Goal: Information Seeking & Learning: Find specific fact

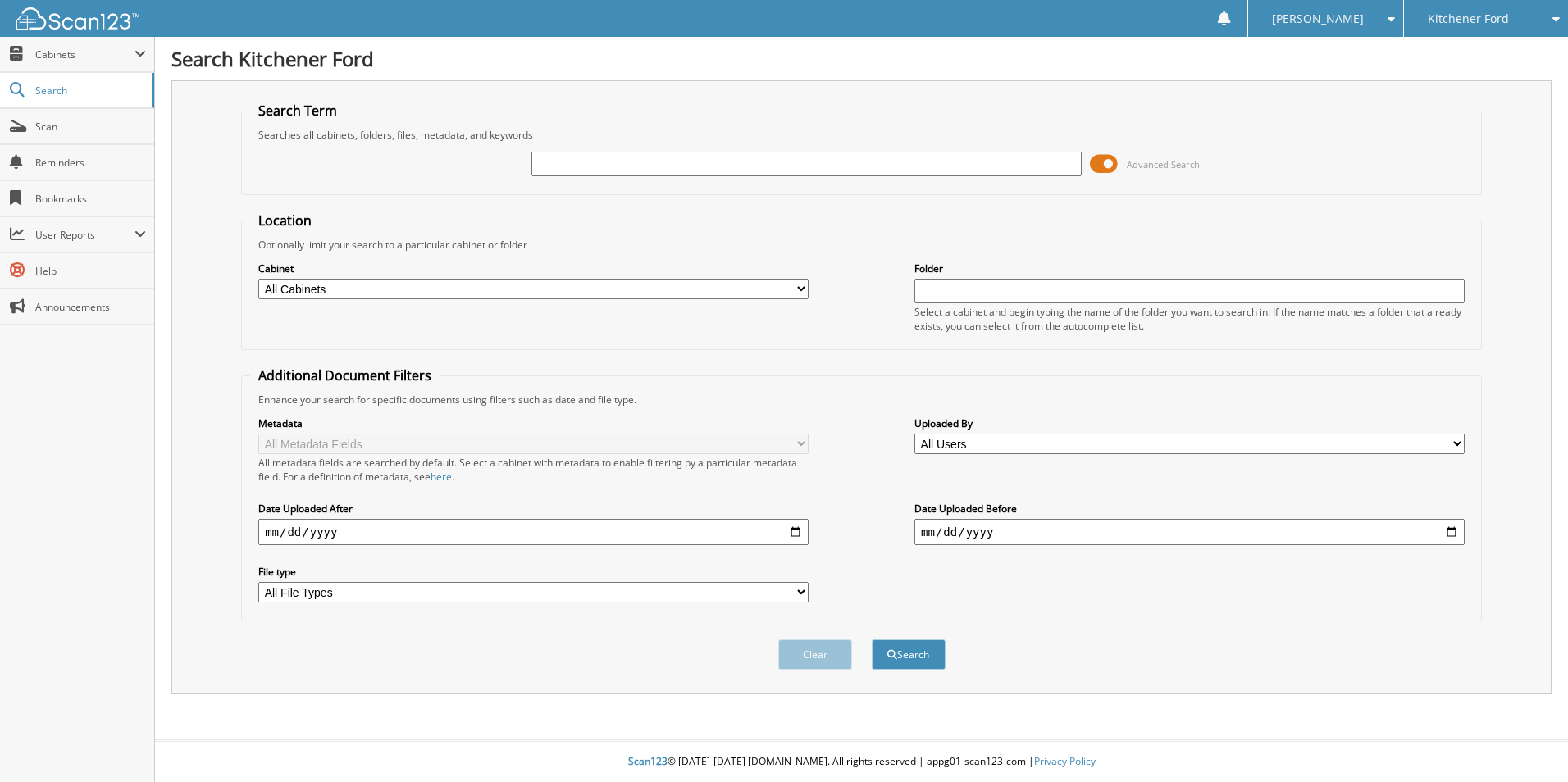
click at [572, 159] on input "text" at bounding box center [807, 163] width 551 height 25
type input "ball"
click at [872, 639] on button "Search" at bounding box center [908, 654] width 74 height 30
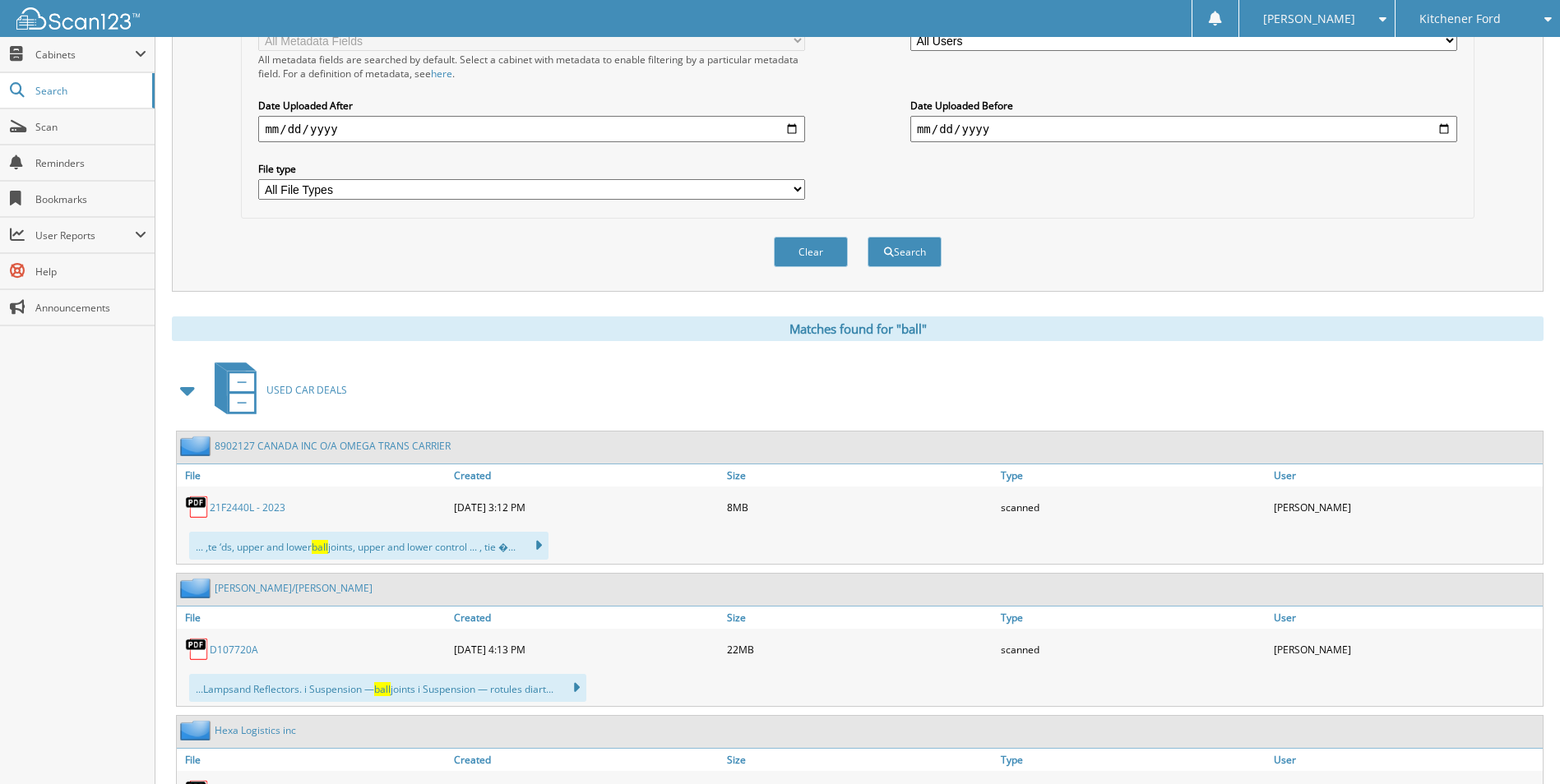
scroll to position [494, 0]
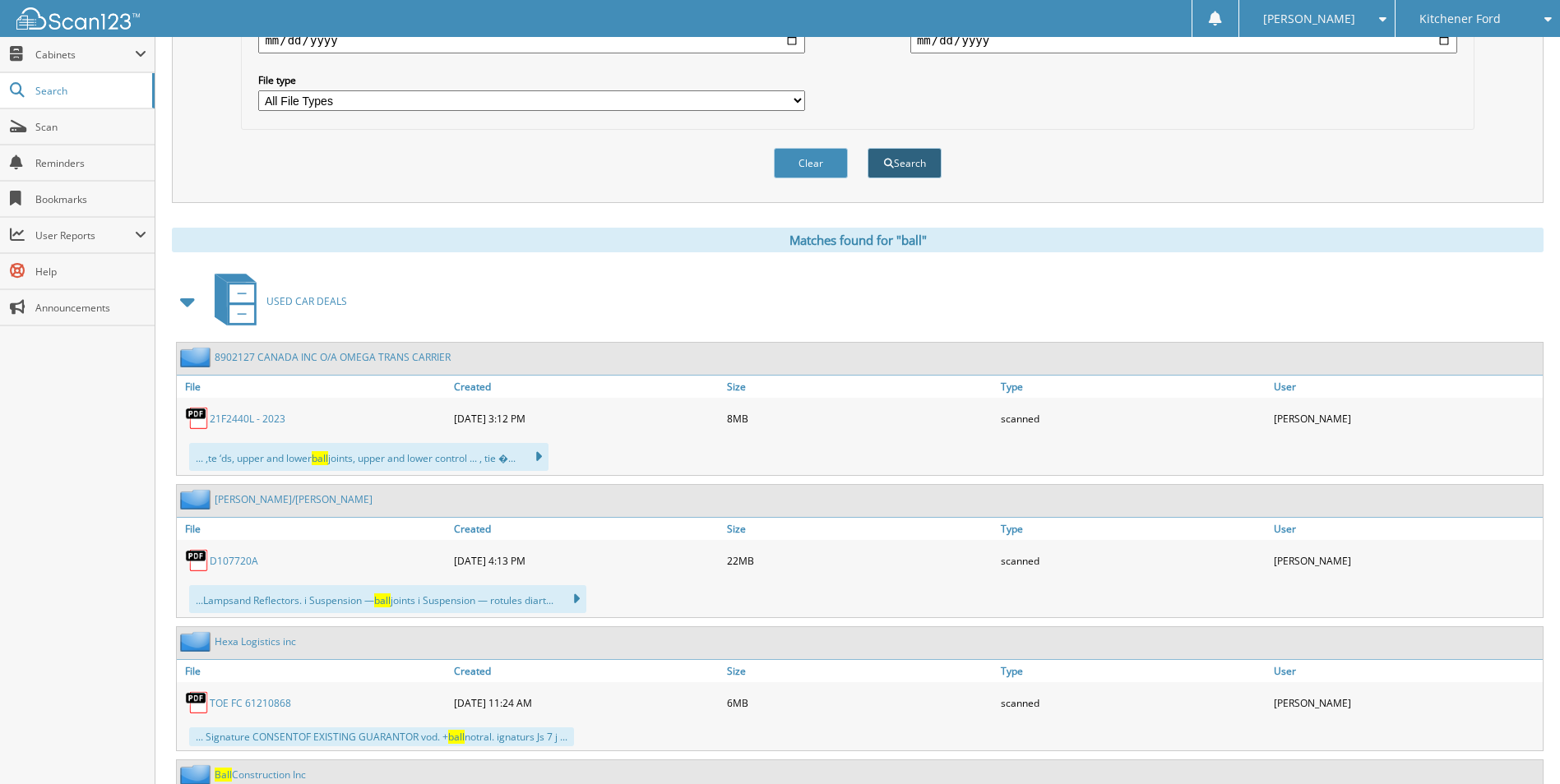
click at [939, 159] on button "Search" at bounding box center [904, 163] width 74 height 30
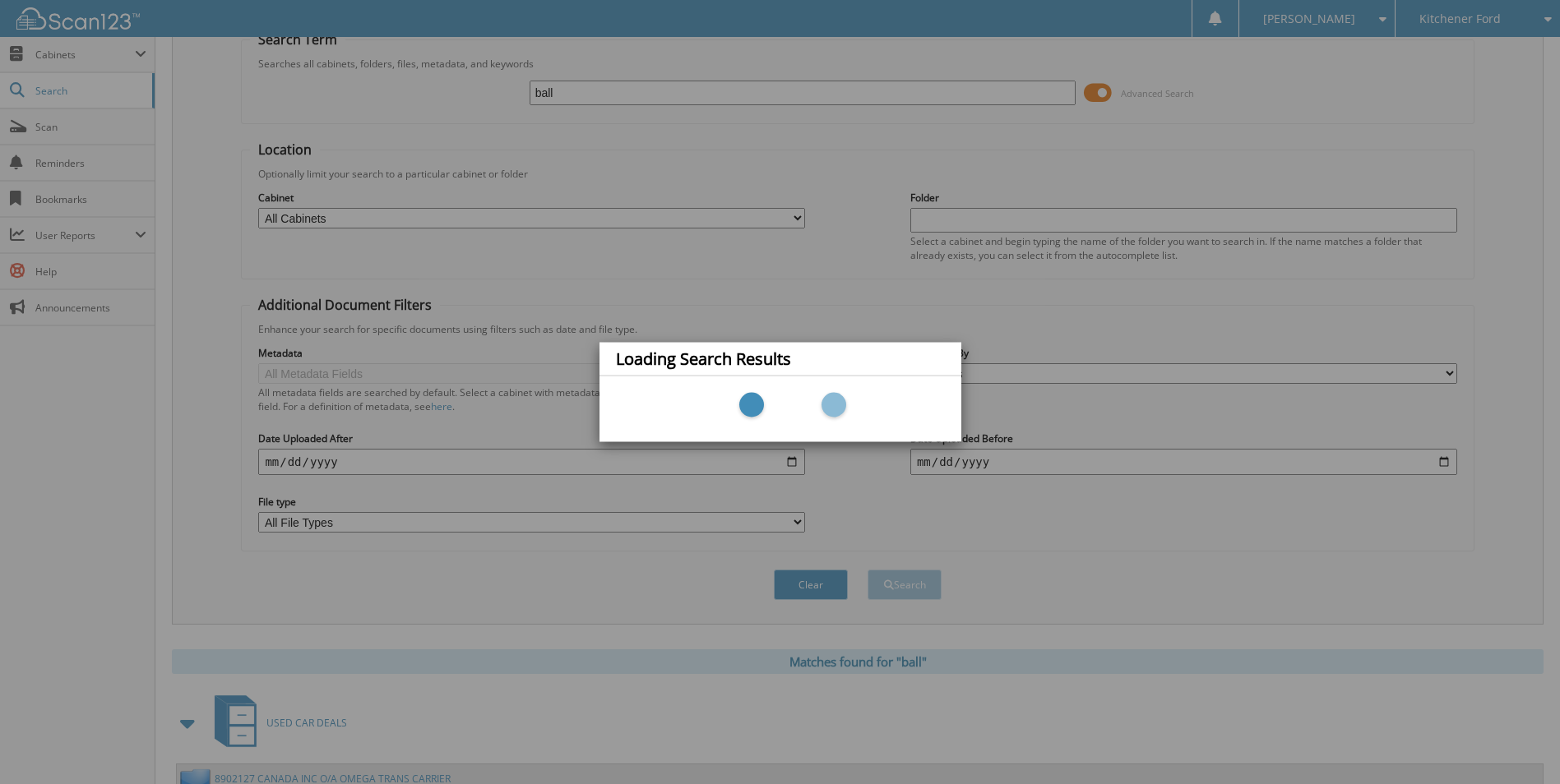
scroll to position [0, 0]
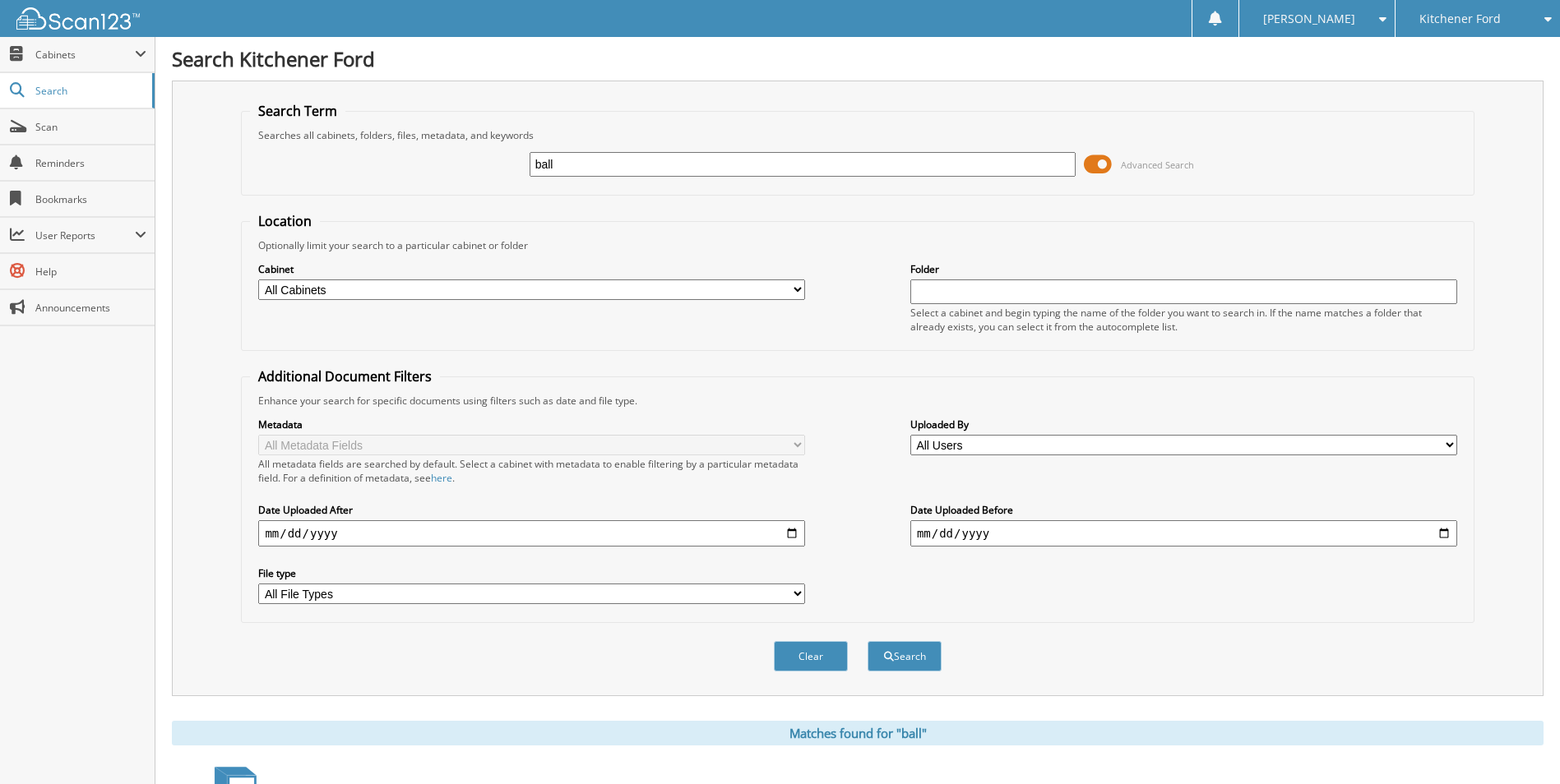
click at [625, 162] on input "ball" at bounding box center [802, 164] width 546 height 25
type input "ball construction"
click at [905, 656] on button "Search" at bounding box center [904, 656] width 74 height 30
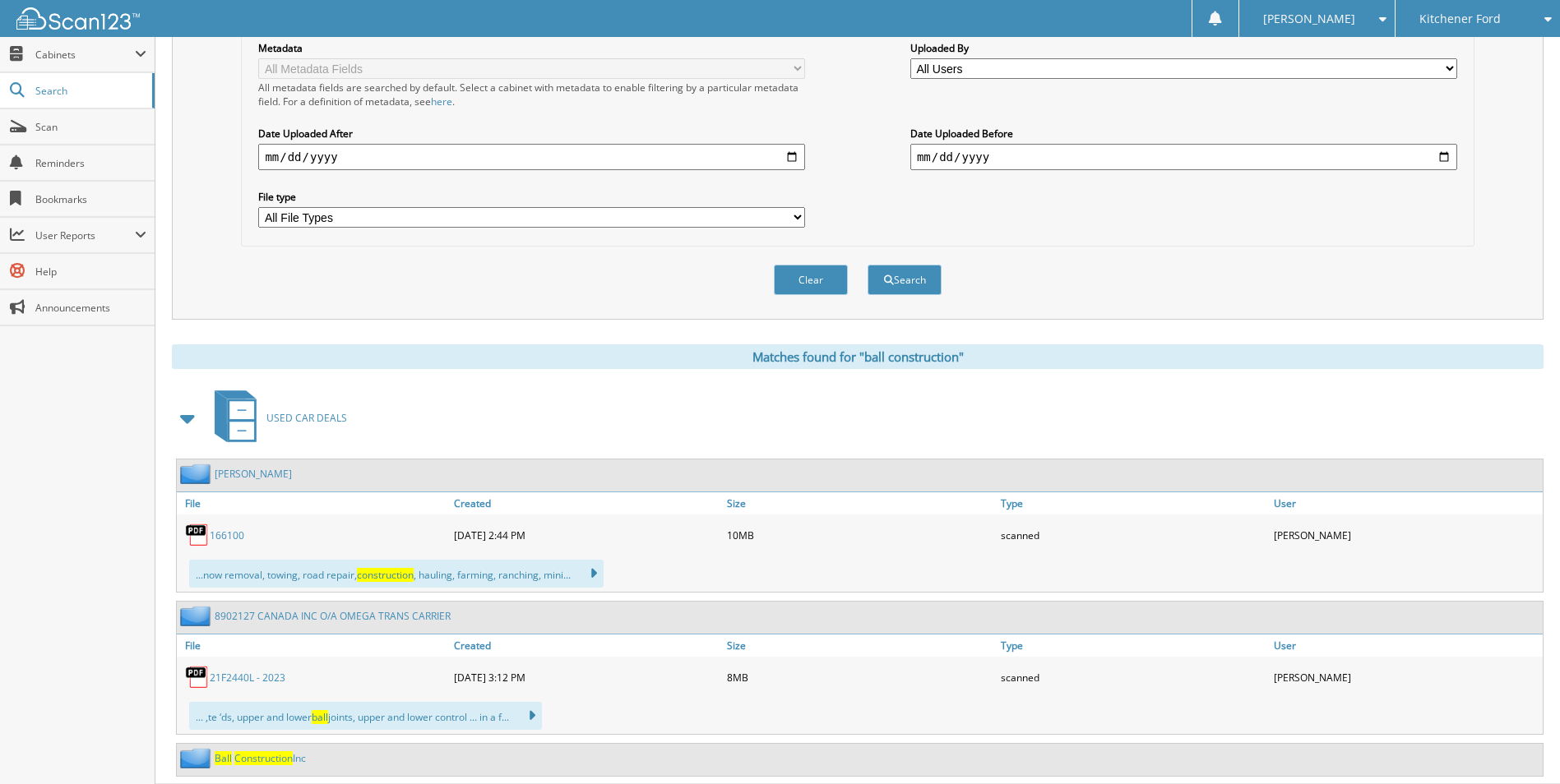
scroll to position [419, 0]
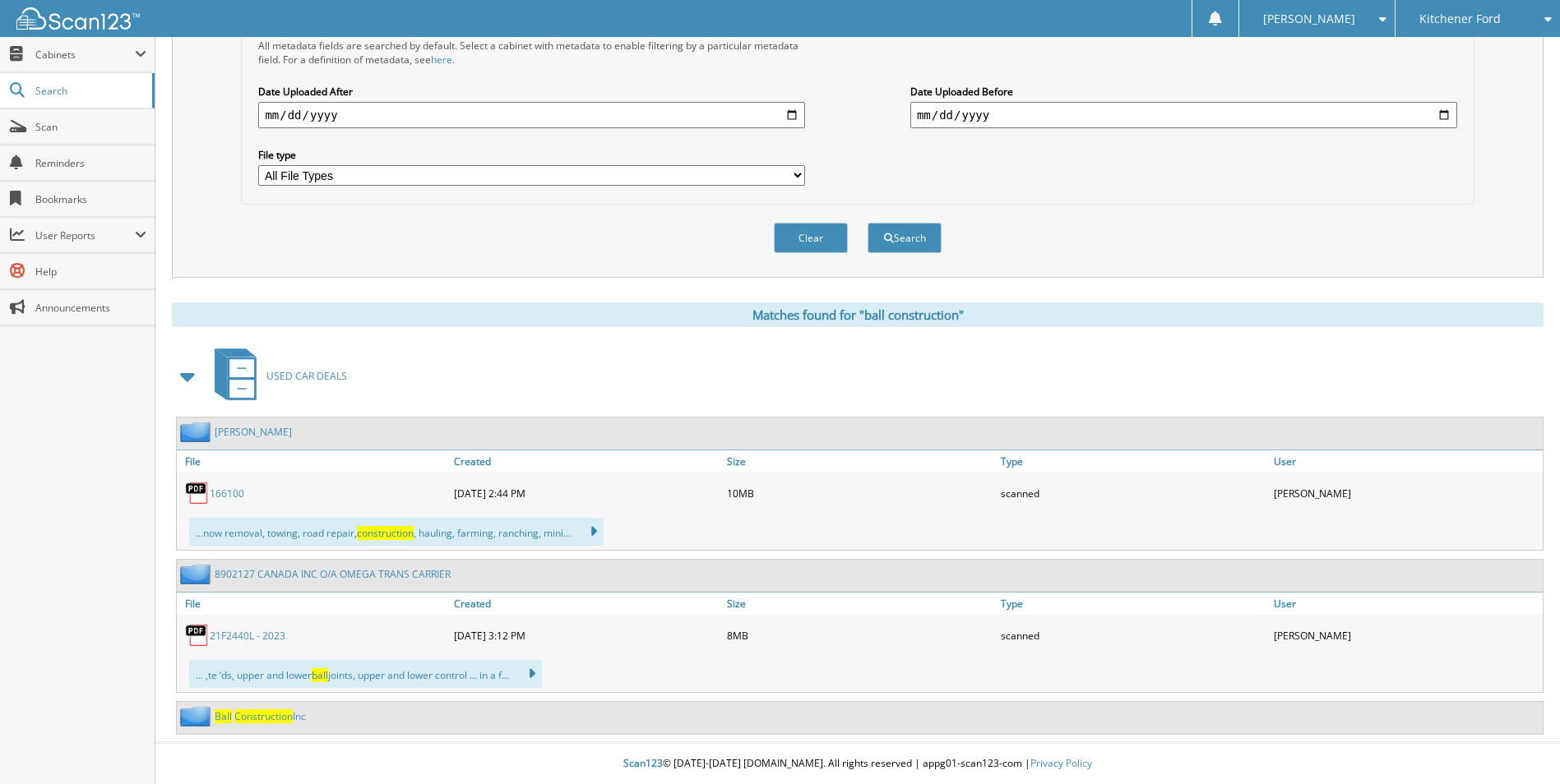
click at [296, 718] on link "Ball Construction Inc" at bounding box center [260, 716] width 91 height 14
